Goal: Find contact information: Find contact information

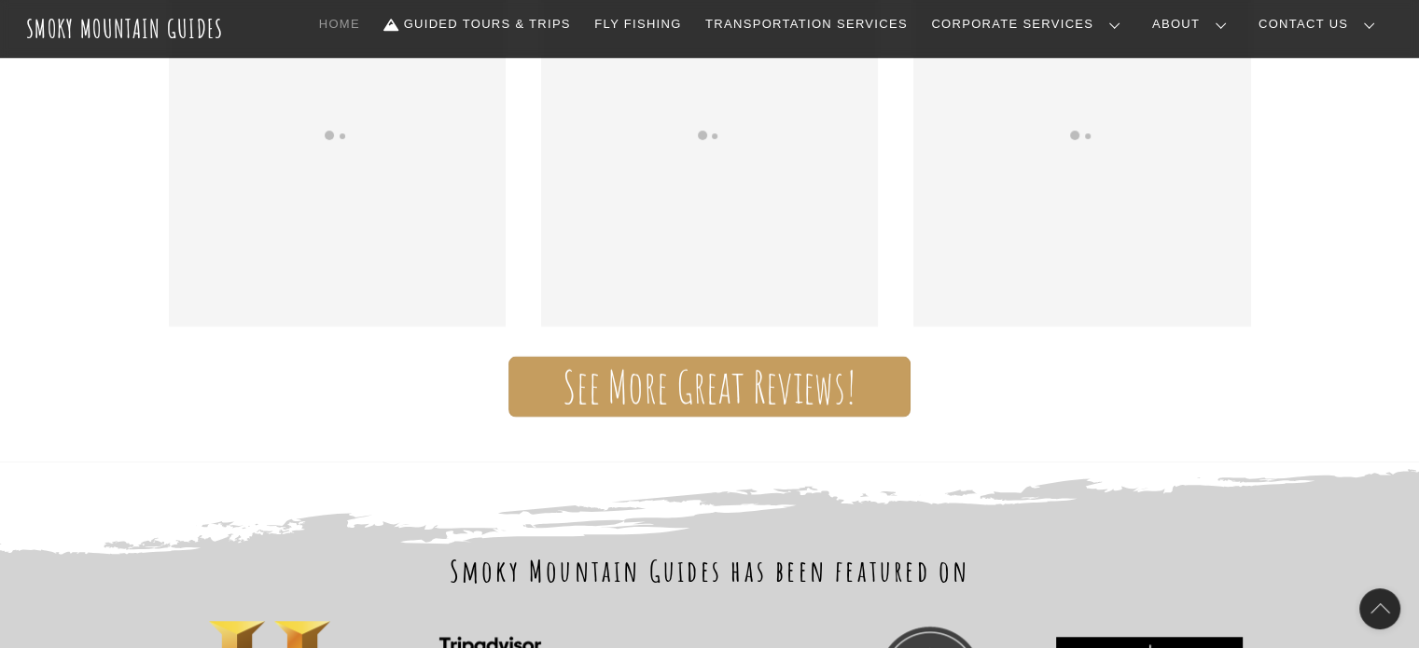
scroll to position [1488, 0]
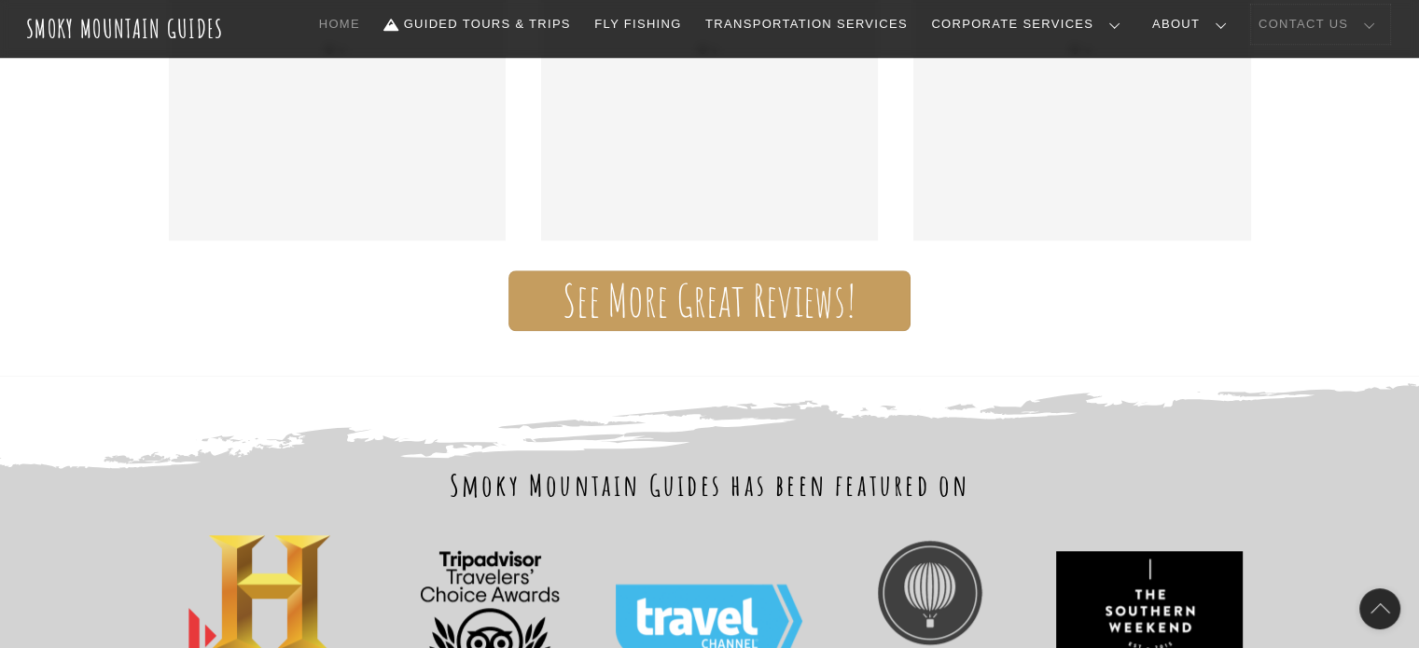
click at [1320, 25] on link "Contact Us" at bounding box center [1320, 24] width 139 height 39
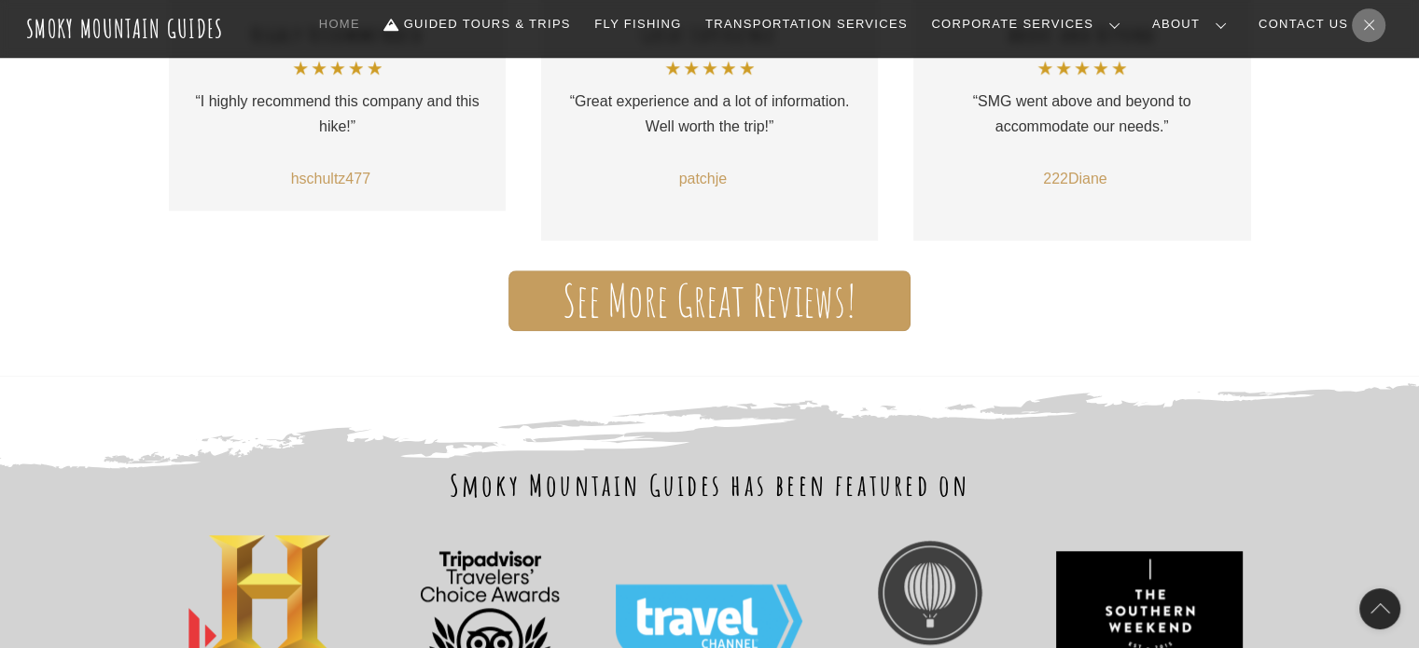
click at [0, 0] on link "Contact Us" at bounding box center [0, 0] width 0 height 0
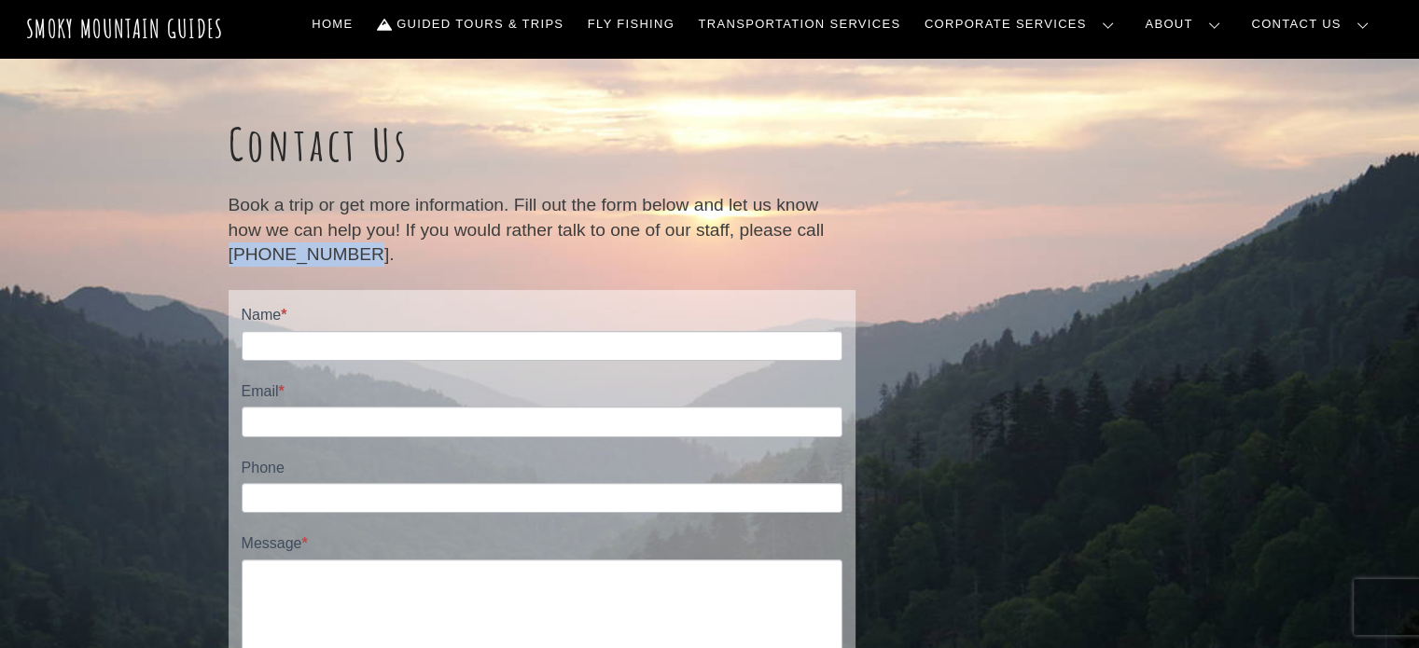
drag, startPoint x: 353, startPoint y: 267, endPoint x: 230, endPoint y: 279, distance: 122.8
click at [230, 279] on div "Book a trip or get more information. Fill out the form below and let us know ho…" at bounding box center [541, 241] width 627 height 97
copy p "865-223-5397."
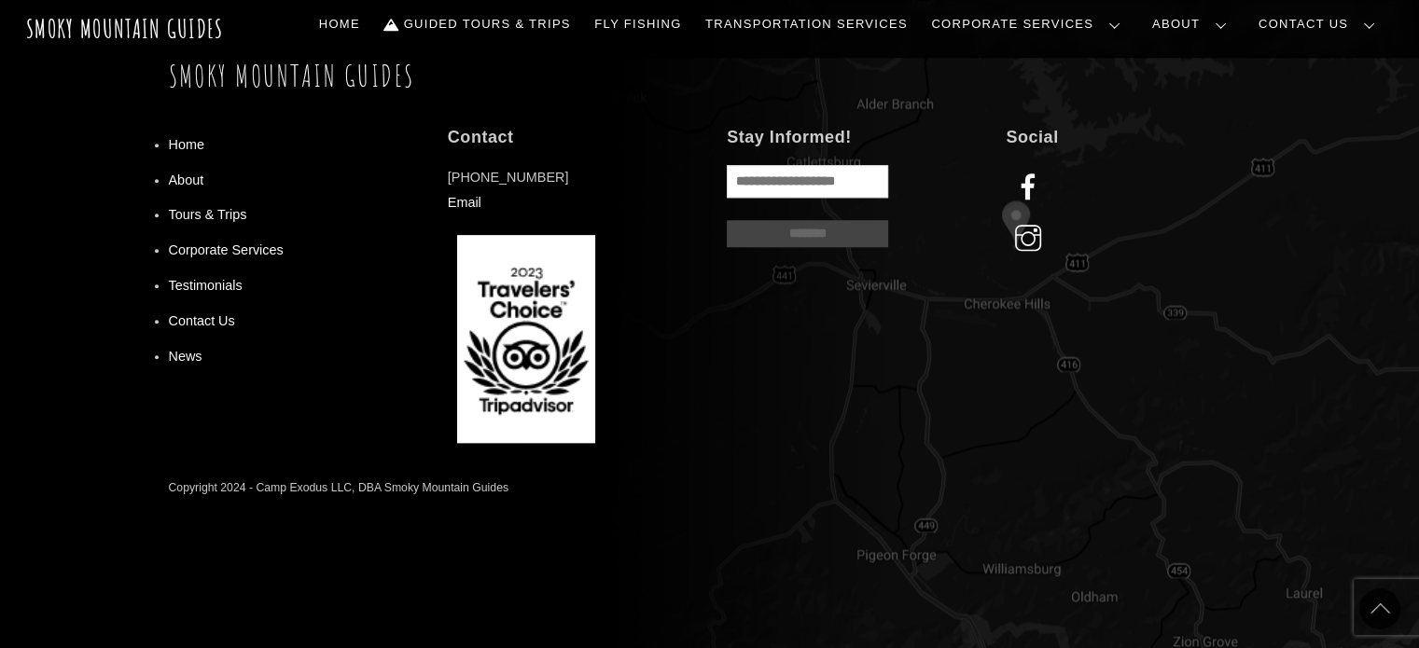
scroll to position [1705, 0]
click at [448, 204] on p "865-223-5397 Email" at bounding box center [570, 189] width 244 height 49
click at [450, 205] on link "Email" at bounding box center [465, 202] width 34 height 15
drag, startPoint x: 546, startPoint y: 175, endPoint x: 449, endPoint y: 173, distance: 97.0
click at [449, 173] on p "865-223-5397 Email" at bounding box center [570, 189] width 244 height 49
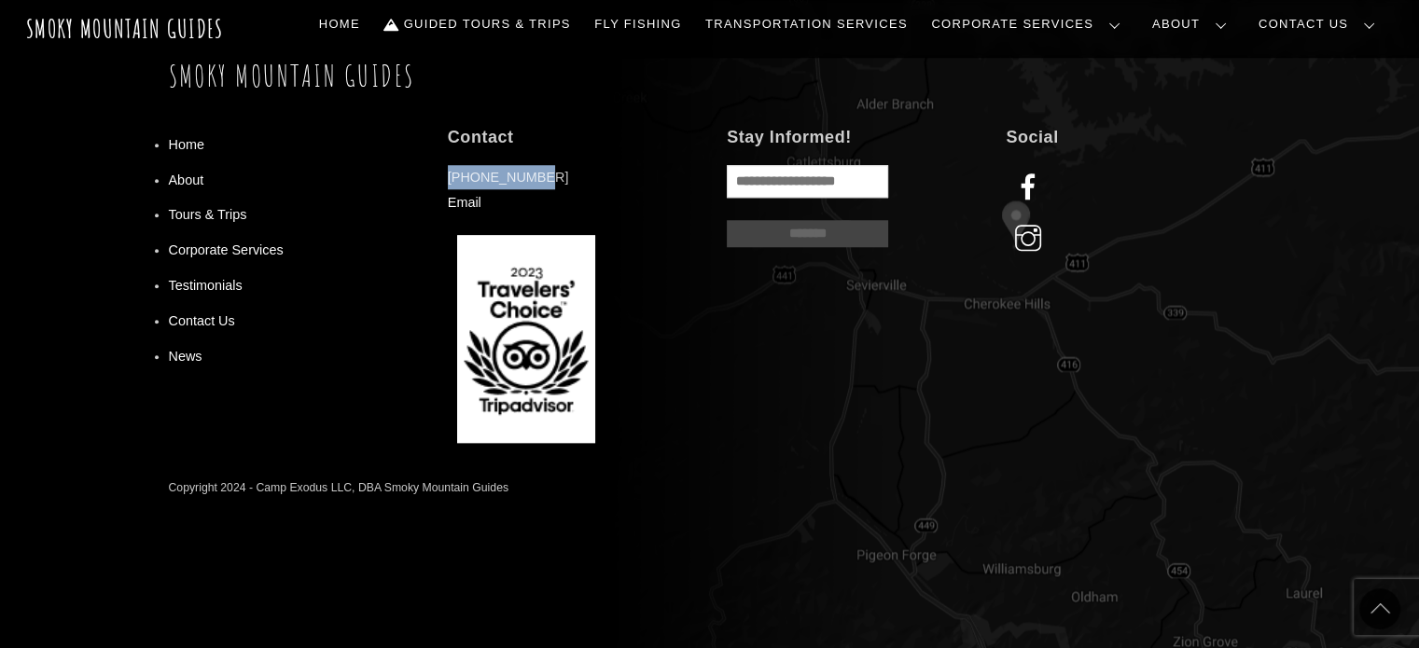
click at [449, 173] on p "865-223-5397 Email" at bounding box center [570, 189] width 244 height 49
drag, startPoint x: 545, startPoint y: 176, endPoint x: 448, endPoint y: 184, distance: 97.3
click at [448, 184] on p "865-223-5397 Email" at bounding box center [570, 189] width 244 height 49
copy p "[PHONE_NUMBER]"
